Goal: Obtain resource: Obtain resource

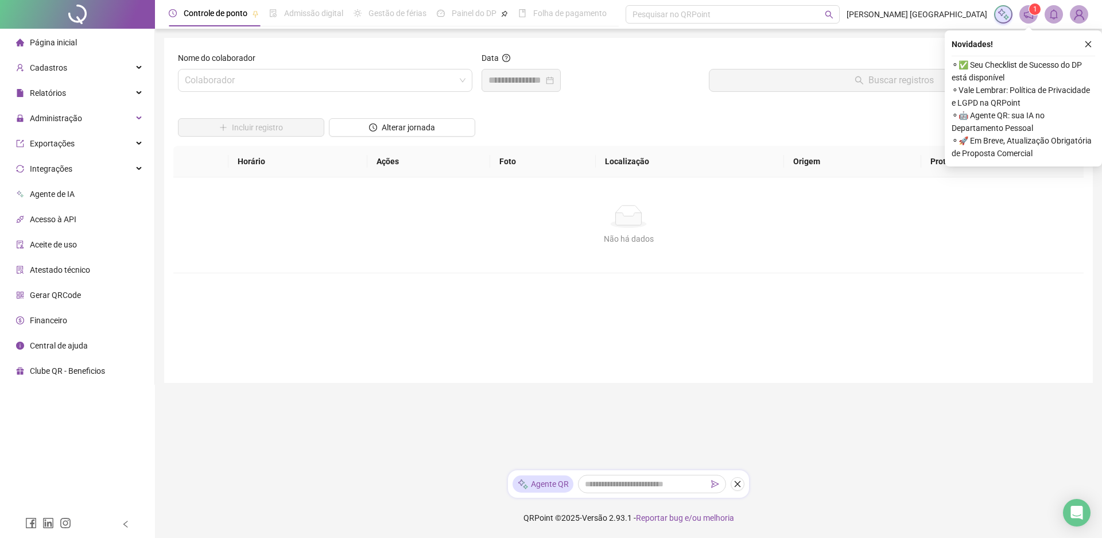
click at [74, 51] on div "Página inicial" at bounding box center [46, 42] width 61 height 23
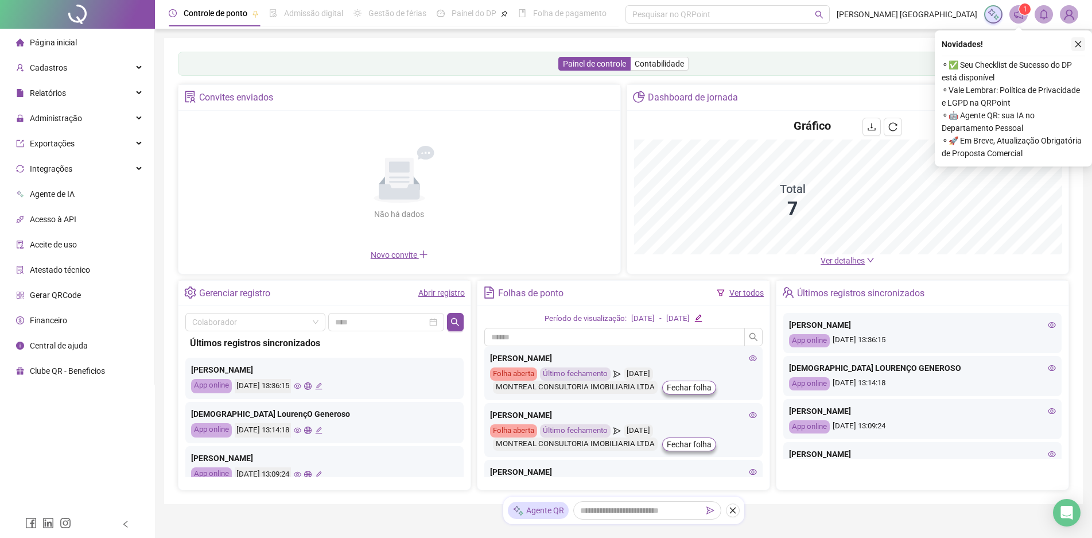
click at [1077, 48] on button "button" at bounding box center [1079, 44] width 14 height 14
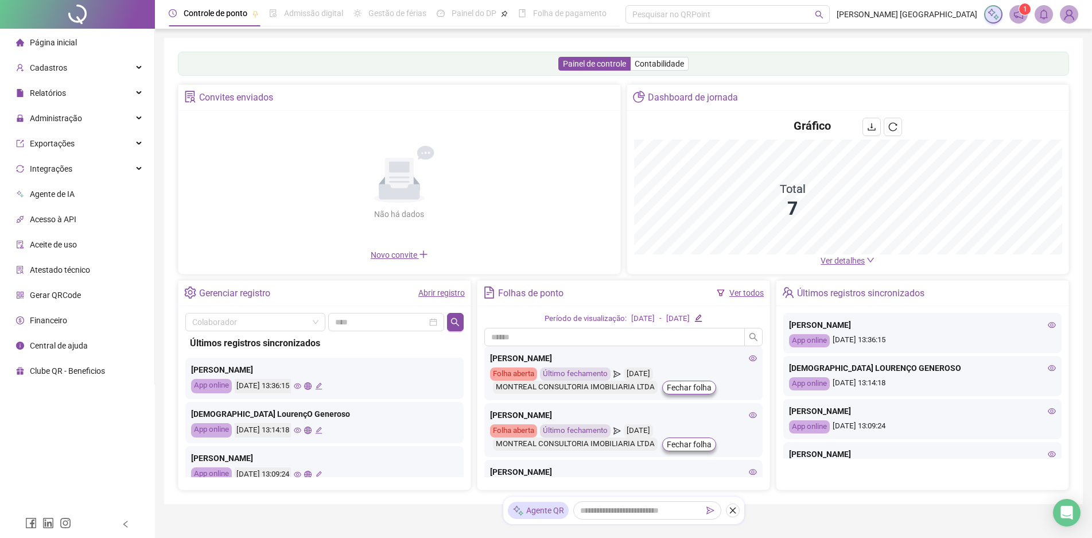
click at [745, 290] on link "Ver todos" at bounding box center [746, 292] width 34 height 9
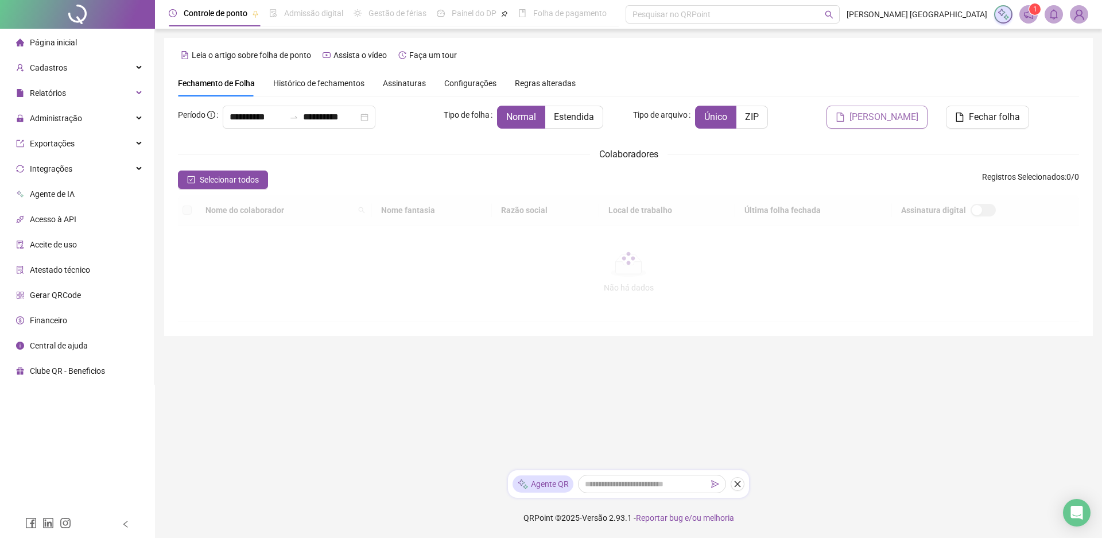
click at [883, 114] on span "[PERSON_NAME]" at bounding box center [883, 117] width 69 height 14
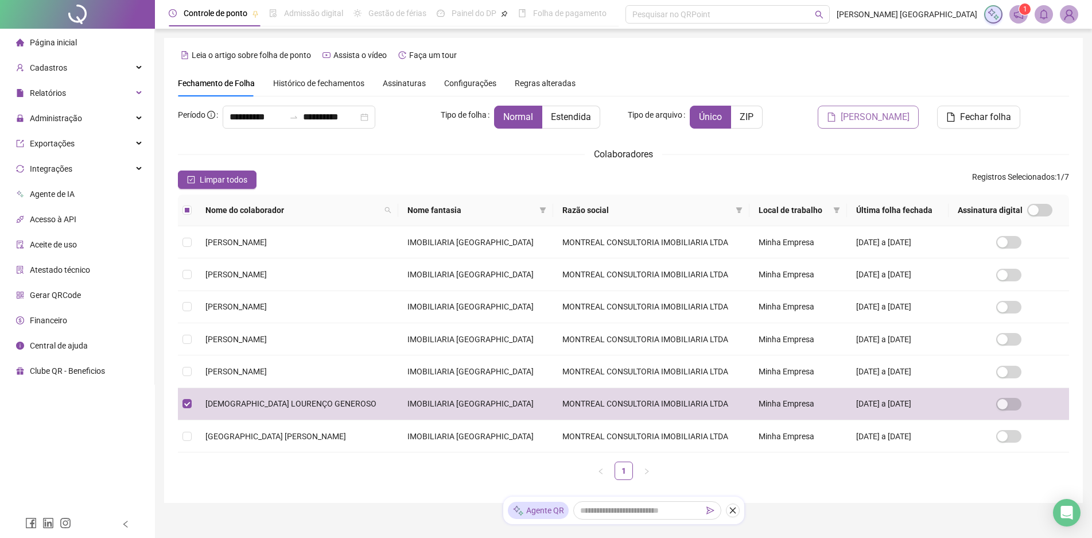
click at [888, 123] on span "[PERSON_NAME]" at bounding box center [875, 117] width 69 height 14
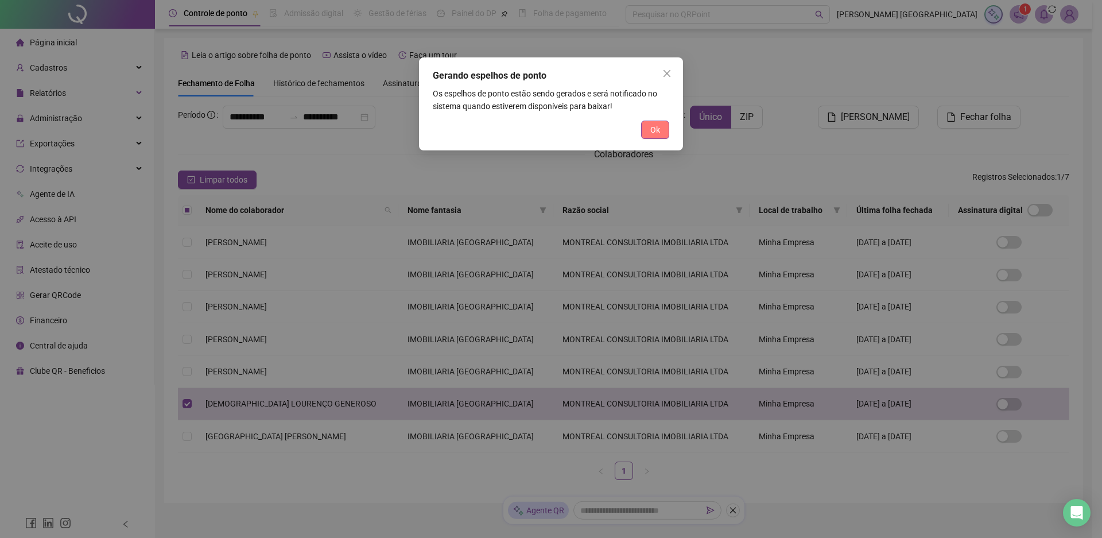
click at [654, 132] on span "Ok" at bounding box center [655, 129] width 10 height 13
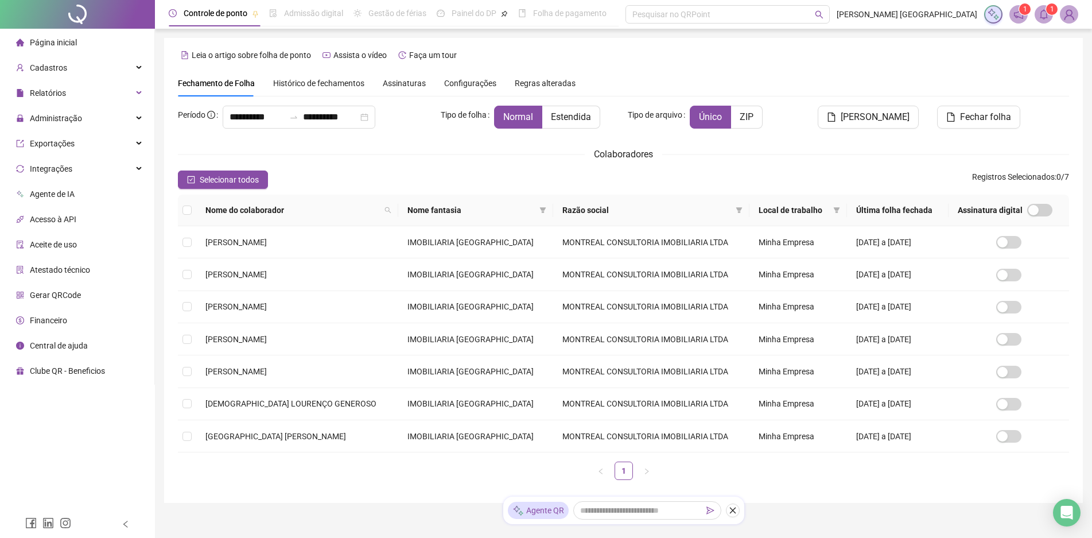
click at [1044, 18] on icon "bell" at bounding box center [1044, 14] width 10 height 10
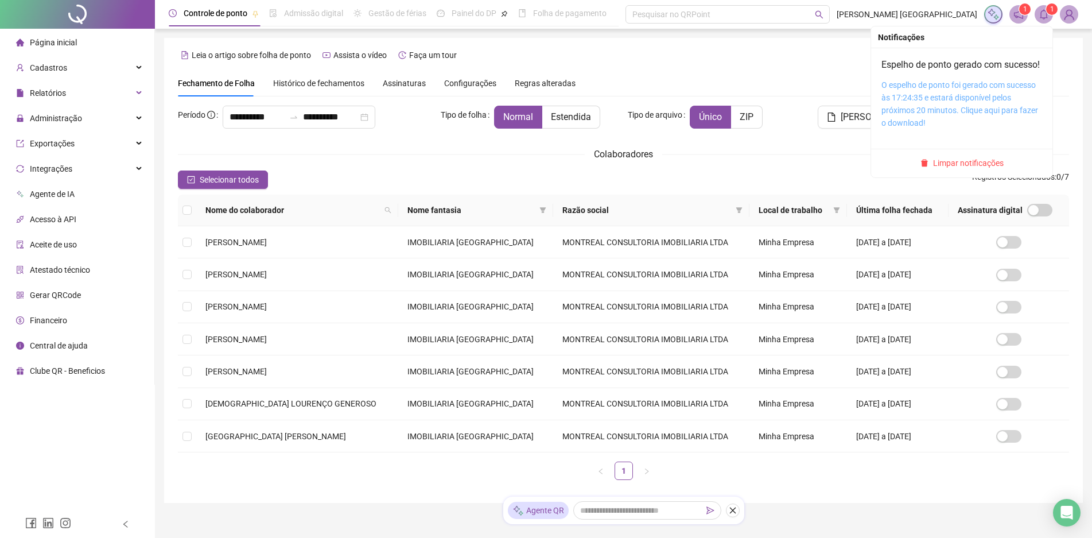
click at [989, 123] on link "O espelho de ponto foi gerado com sucesso às 17:24:35 e estará disponível pelos…" at bounding box center [960, 103] width 157 height 47
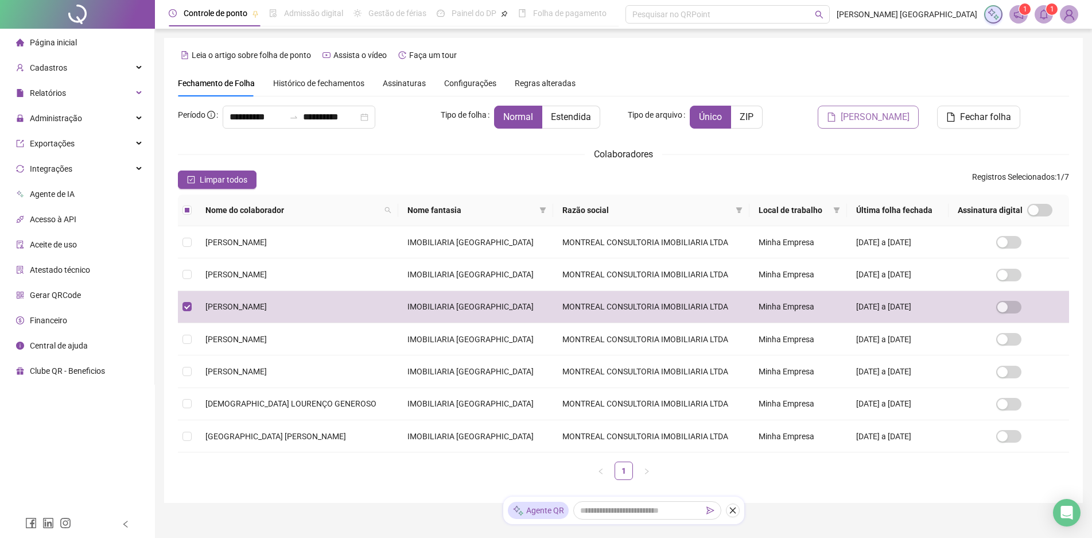
click at [884, 107] on button "[PERSON_NAME]" at bounding box center [868, 117] width 101 height 23
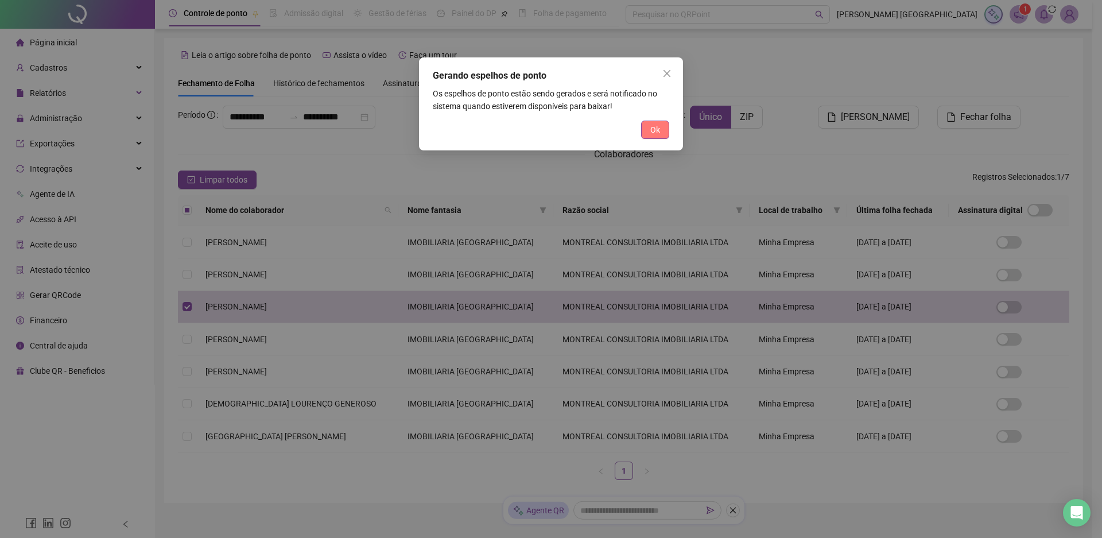
click at [645, 133] on button "Ok" at bounding box center [655, 130] width 28 height 18
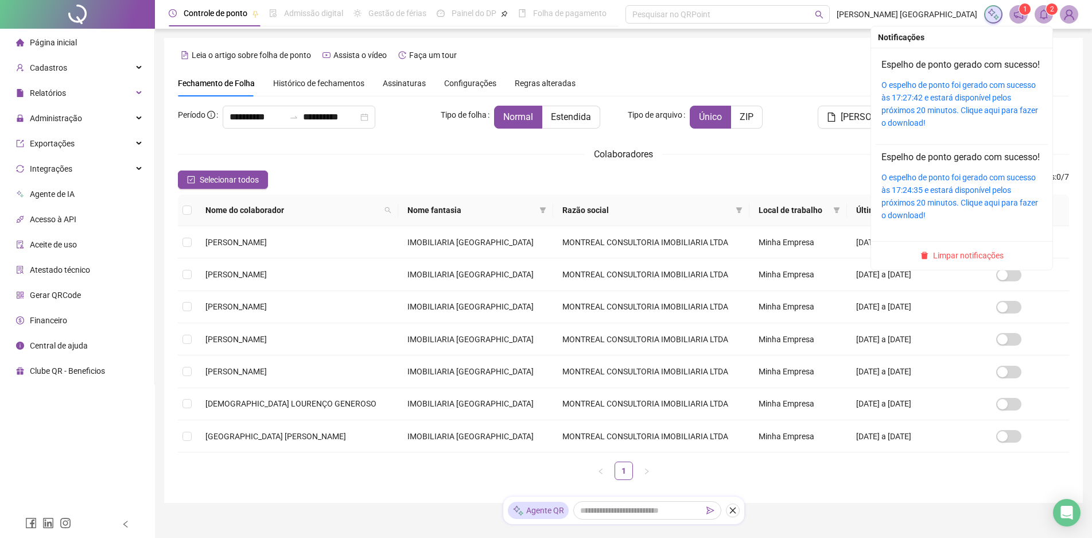
click at [926, 117] on div "O espelho de ponto foi gerado com sucesso às 17:27:42 e estará disponível pelos…" at bounding box center [962, 104] width 161 height 51
click at [916, 120] on link "O espelho de ponto foi gerado com sucesso às 17:27:42 e estará disponível pelos…" at bounding box center [960, 103] width 157 height 47
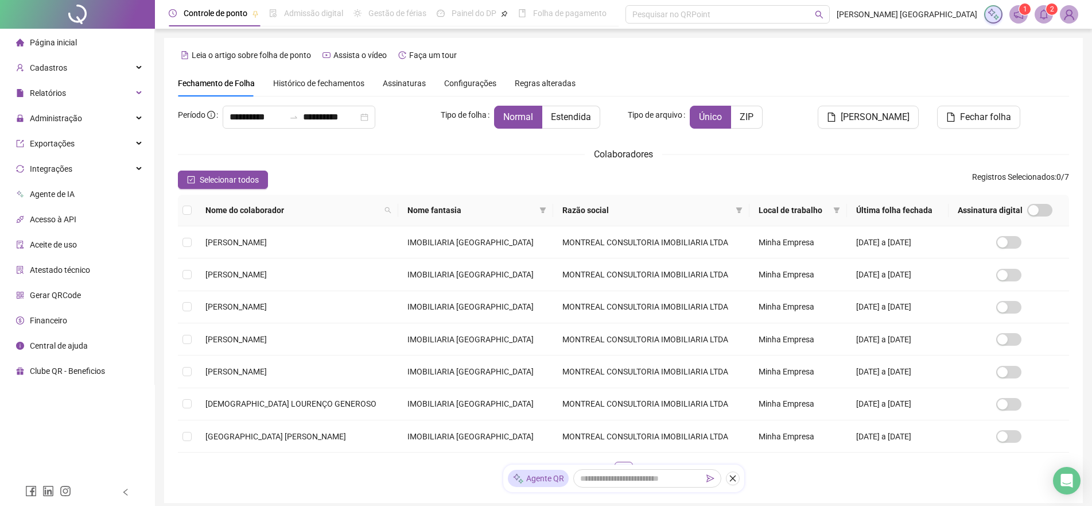
click at [1046, 15] on icon "bell" at bounding box center [1044, 14] width 10 height 10
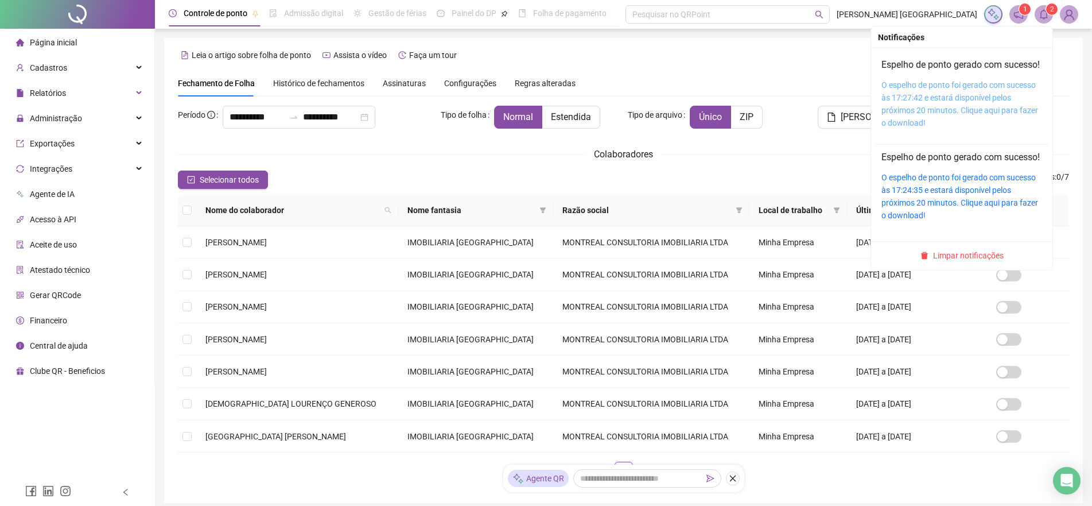
click at [980, 121] on link "O espelho de ponto foi gerado com sucesso às 17:27:42 e estará disponível pelos…" at bounding box center [960, 103] width 157 height 47
